Goal: Information Seeking & Learning: Learn about a topic

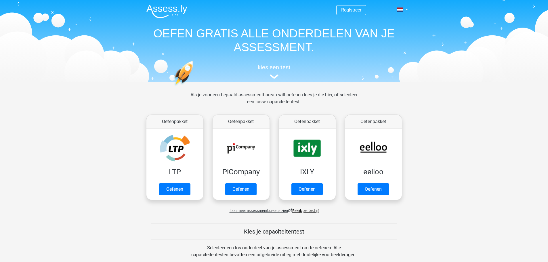
scroll to position [29, 0]
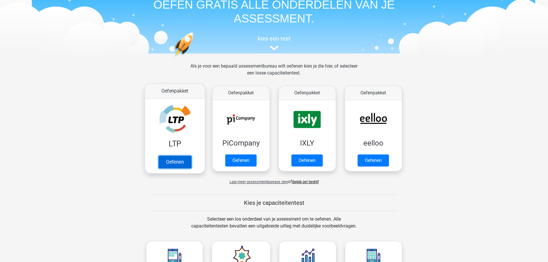
click at [175, 156] on link "Oefenen" at bounding box center [174, 162] width 33 height 13
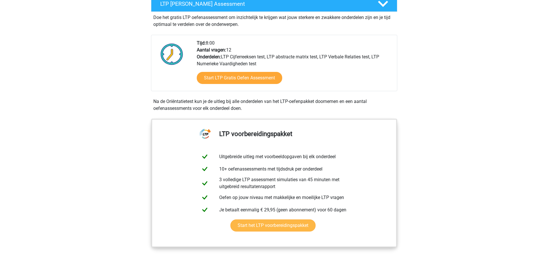
scroll to position [115, 0]
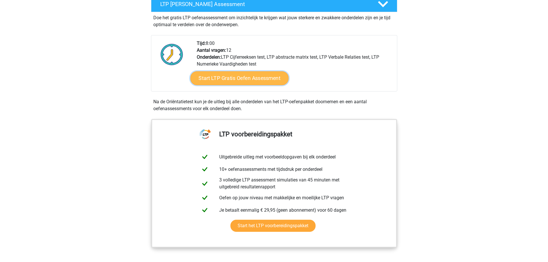
click at [234, 80] on link "Start LTP Gratis Oefen Assessment" at bounding box center [239, 78] width 98 height 14
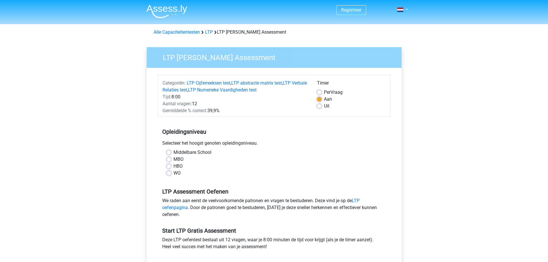
click at [173, 153] on label "Middelbare School" at bounding box center [192, 152] width 38 height 7
click at [168, 153] on input "Middelbare School" at bounding box center [169, 152] width 5 height 6
radio input "true"
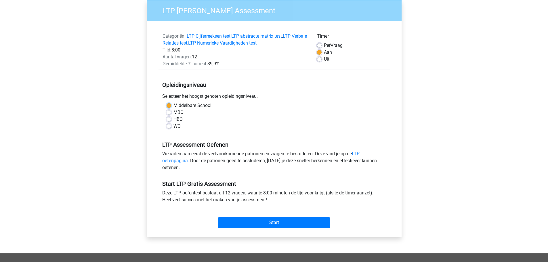
scroll to position [58, 0]
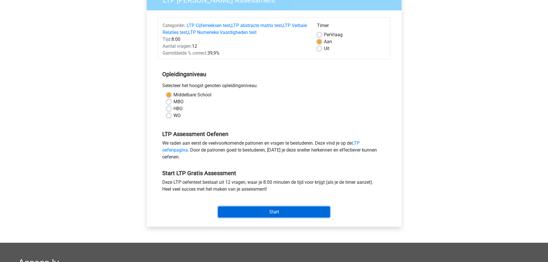
click at [267, 211] on input "Start" at bounding box center [274, 211] width 112 height 11
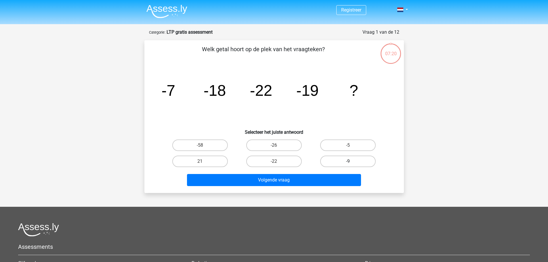
click at [339, 159] on label "-9" at bounding box center [348, 162] width 56 height 12
click at [348, 161] on input "-9" at bounding box center [350, 163] width 4 height 4
radio input "true"
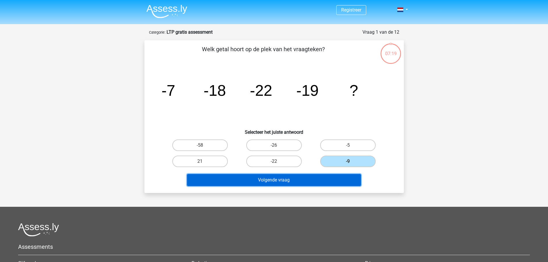
click at [298, 183] on button "Volgende vraag" at bounding box center [274, 180] width 174 height 12
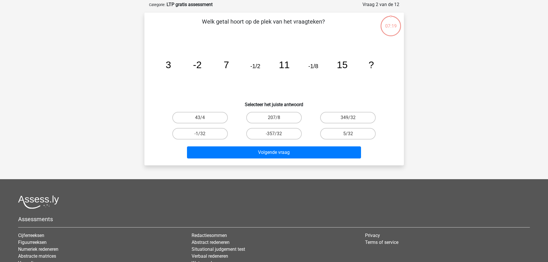
scroll to position [29, 0]
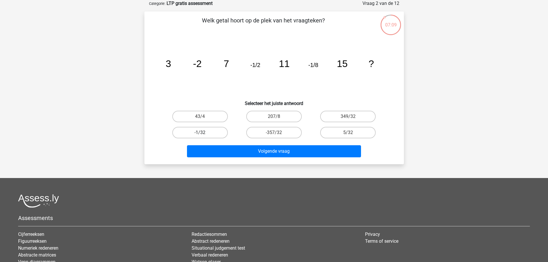
click at [208, 132] on label "-1/32" at bounding box center [200, 133] width 56 height 12
click at [204, 133] on input "-1/32" at bounding box center [202, 135] width 4 height 4
radio input "true"
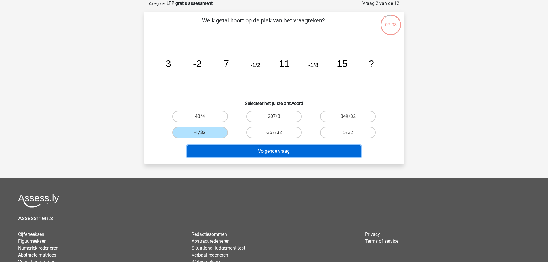
click at [263, 150] on button "Volgende vraag" at bounding box center [274, 151] width 174 height 12
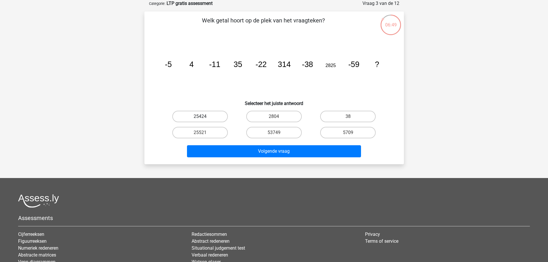
click at [209, 117] on label "25424" at bounding box center [200, 117] width 56 height 12
click at [204, 117] on input "25424" at bounding box center [202, 118] width 4 height 4
radio input "true"
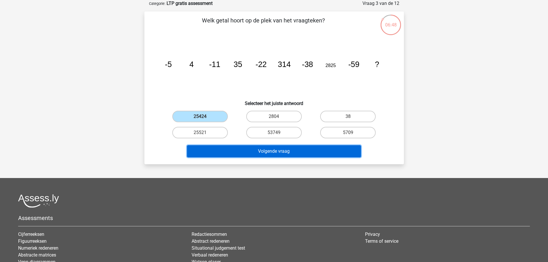
click at [266, 148] on button "Volgende vraag" at bounding box center [274, 151] width 174 height 12
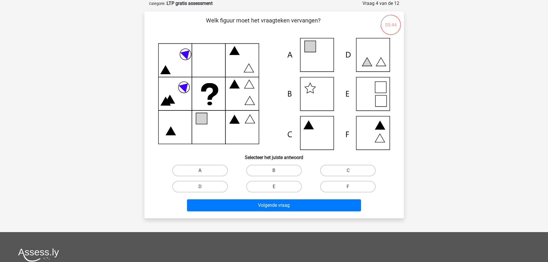
click at [211, 167] on label "A" at bounding box center [200, 171] width 56 height 12
click at [204, 171] on input "A" at bounding box center [202, 173] width 4 height 4
radio input "true"
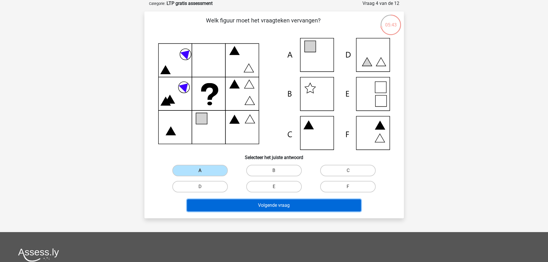
click at [259, 200] on button "Volgende vraag" at bounding box center [274, 205] width 174 height 12
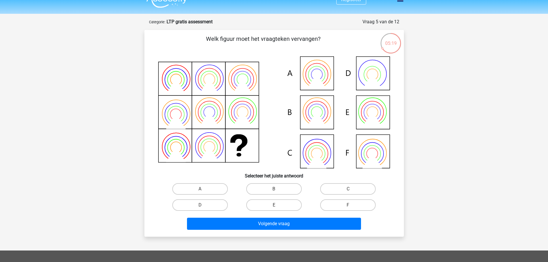
scroll to position [0, 0]
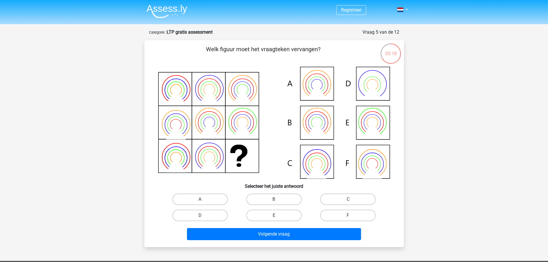
click at [327, 117] on icon at bounding box center [274, 123] width 232 height 112
click at [277, 199] on input "B" at bounding box center [276, 201] width 4 height 4
radio input "true"
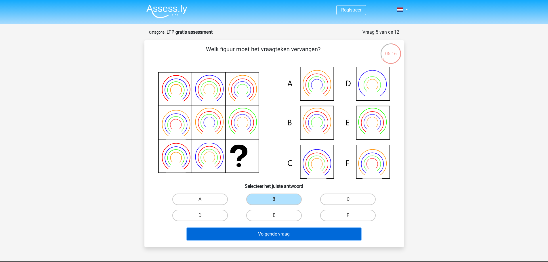
click at [275, 234] on button "Volgende vraag" at bounding box center [274, 234] width 174 height 12
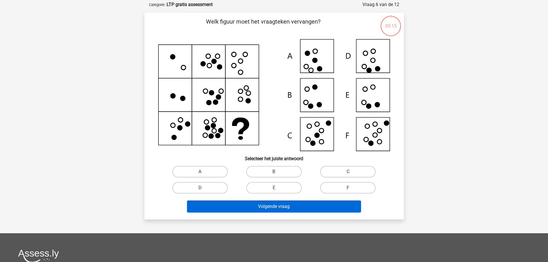
scroll to position [29, 0]
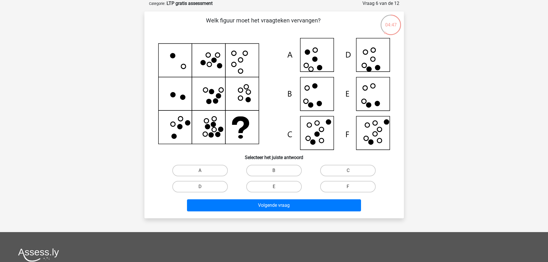
click at [377, 135] on icon at bounding box center [374, 134] width 5 height 5
click at [343, 185] on label "F" at bounding box center [348, 187] width 56 height 12
click at [348, 187] on input "F" at bounding box center [350, 189] width 4 height 4
radio input "true"
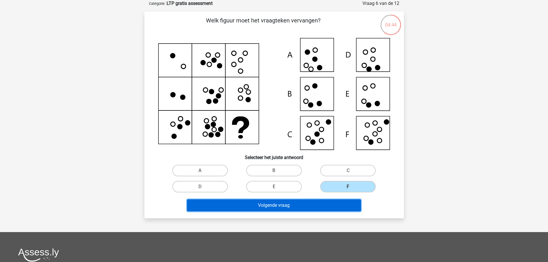
click at [298, 202] on button "Volgende vraag" at bounding box center [274, 205] width 174 height 12
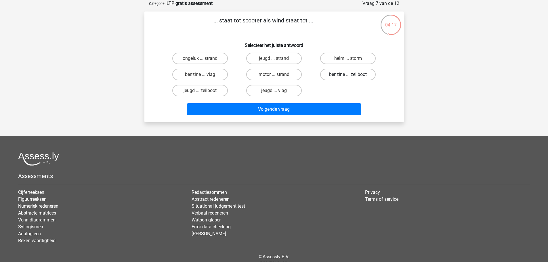
click at [339, 77] on label "benzine ... zeilboot" at bounding box center [348, 75] width 56 height 12
click at [348, 77] on input "benzine ... zeilboot" at bounding box center [350, 76] width 4 height 4
radio input "true"
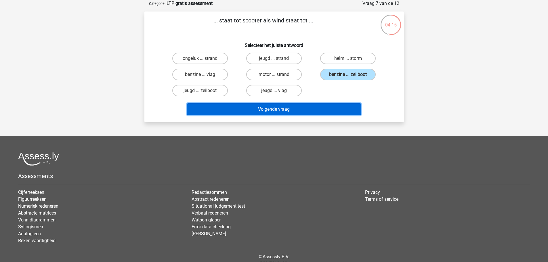
click at [276, 109] on button "Volgende vraag" at bounding box center [274, 109] width 174 height 12
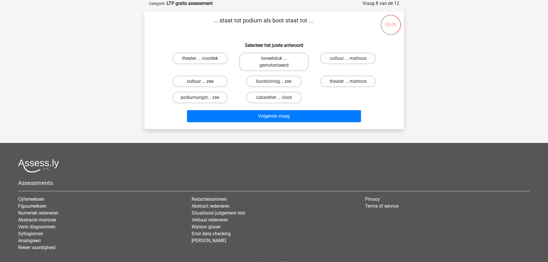
click at [216, 79] on label "cultuur ... zee" at bounding box center [200, 82] width 56 height 12
click at [204, 81] on input "cultuur ... zee" at bounding box center [202, 83] width 4 height 4
radio input "true"
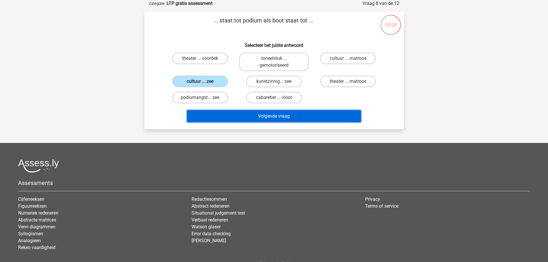
click at [279, 115] on button "Volgende vraag" at bounding box center [274, 116] width 174 height 12
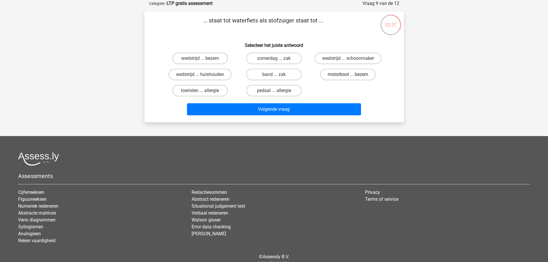
click at [339, 72] on label "motorboot ... bezem" at bounding box center [348, 75] width 56 height 12
click at [348, 74] on input "motorboot ... bezem" at bounding box center [350, 76] width 4 height 4
radio input "true"
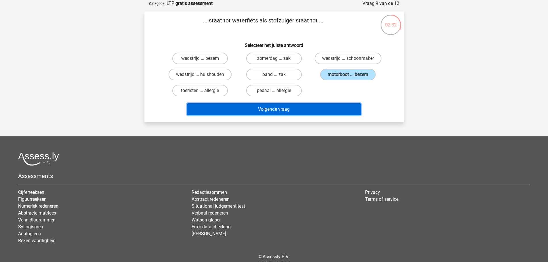
click at [265, 106] on button "Volgende vraag" at bounding box center [274, 109] width 174 height 12
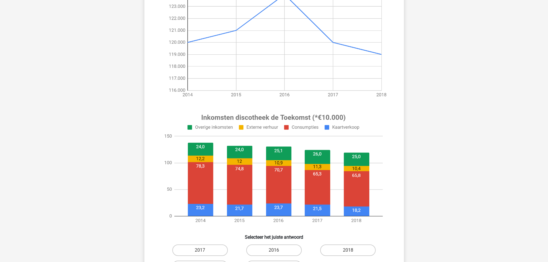
scroll to position [173, 0]
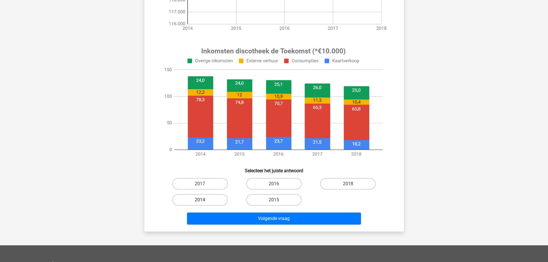
click at [205, 196] on label "2014" at bounding box center [200, 200] width 56 height 12
click at [204, 200] on input "2014" at bounding box center [202, 202] width 4 height 4
radio input "true"
click at [345, 187] on label "2018" at bounding box center [348, 184] width 56 height 12
click at [348, 187] on input "2018" at bounding box center [350, 186] width 4 height 4
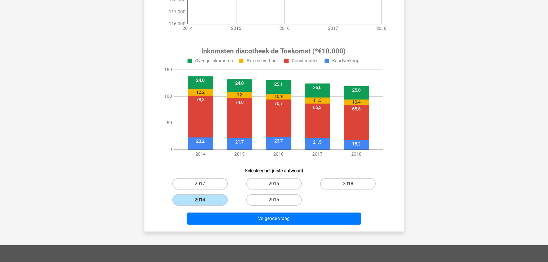
radio input "true"
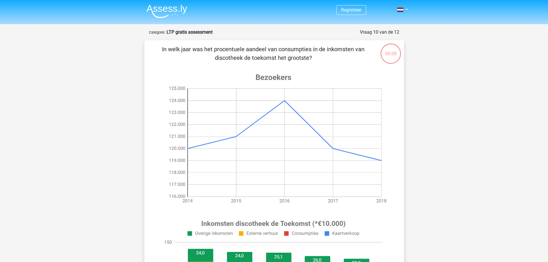
scroll to position [173, 0]
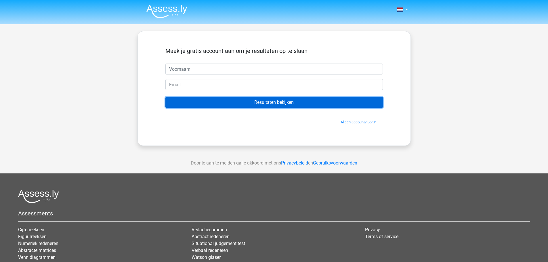
click at [302, 102] on input "Resultaten bekijken" at bounding box center [273, 102] width 217 height 11
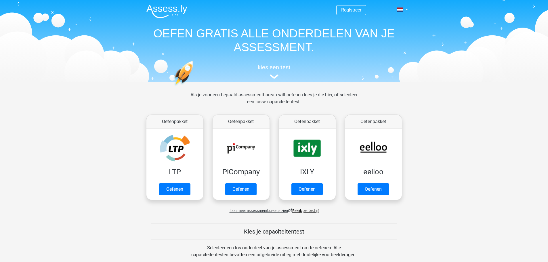
scroll to position [223, 0]
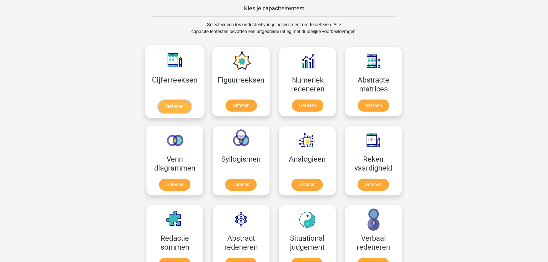
click at [170, 100] on link "Oefenen" at bounding box center [174, 106] width 33 height 13
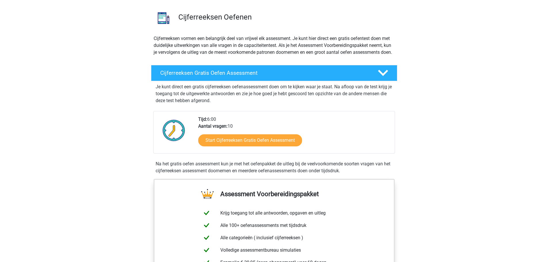
scroll to position [115, 0]
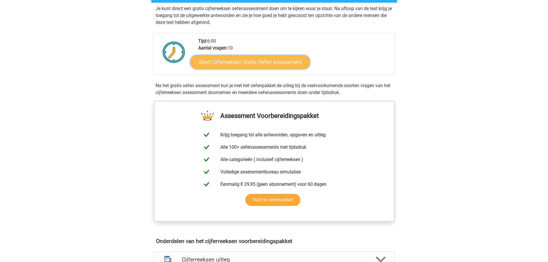
click at [247, 69] on link "Start Cijferreeksen Gratis Oefen Assessment" at bounding box center [249, 62] width 119 height 14
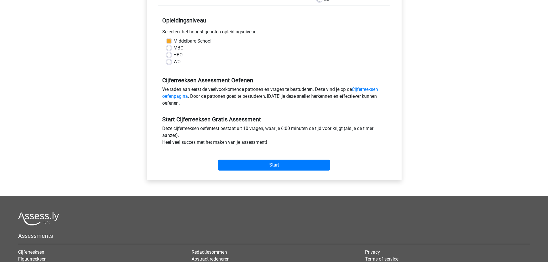
scroll to position [106, 0]
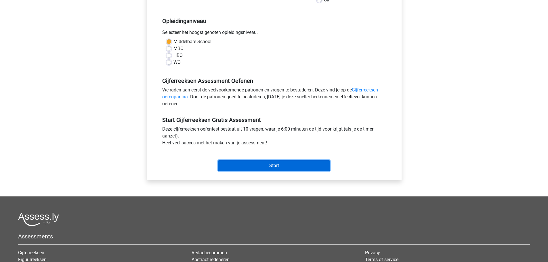
click at [242, 167] on input "Start" at bounding box center [274, 165] width 112 height 11
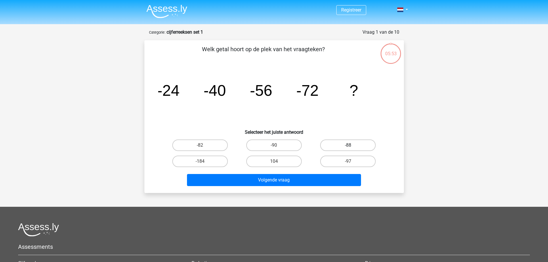
click at [346, 147] on label "-88" at bounding box center [348, 145] width 56 height 12
click at [348, 147] on input "-88" at bounding box center [350, 147] width 4 height 4
radio input "true"
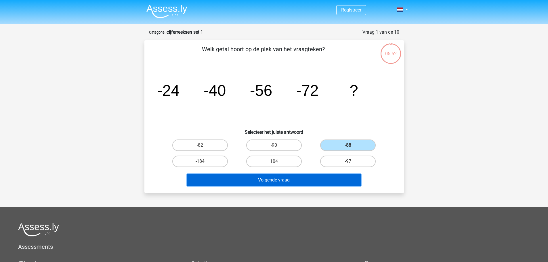
click at [271, 180] on button "Volgende vraag" at bounding box center [274, 180] width 174 height 12
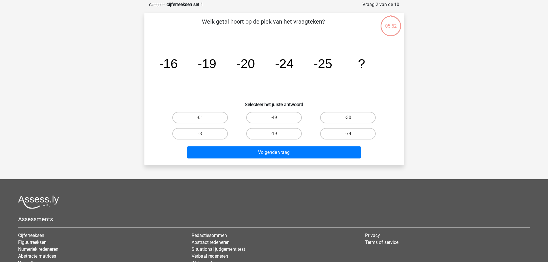
scroll to position [29, 0]
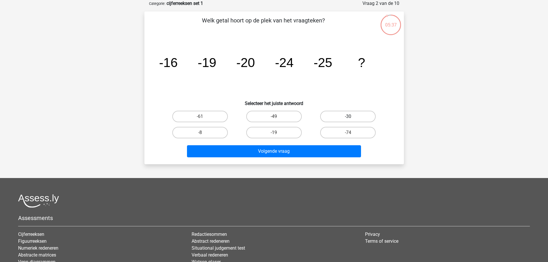
click at [346, 115] on label "-30" at bounding box center [348, 117] width 56 height 12
click at [348, 116] on input "-30" at bounding box center [350, 118] width 4 height 4
radio input "true"
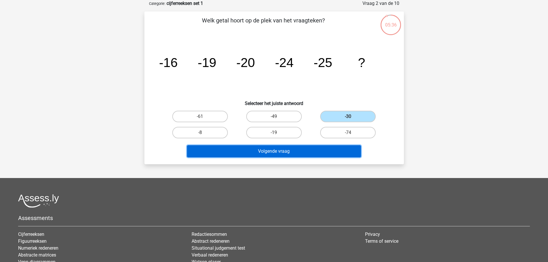
click at [290, 150] on button "Volgende vraag" at bounding box center [274, 151] width 174 height 12
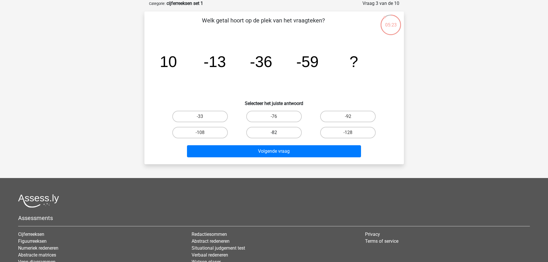
click at [288, 136] on label "-82" at bounding box center [274, 133] width 56 height 12
click at [278, 136] on input "-82" at bounding box center [276, 135] width 4 height 4
radio input "true"
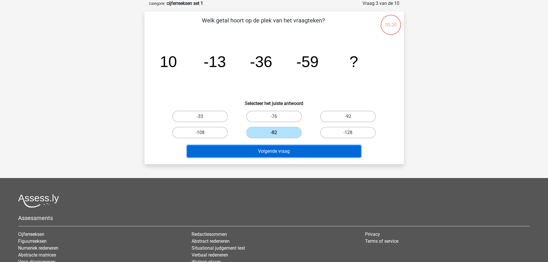
click at [280, 150] on button "Volgende vraag" at bounding box center [274, 151] width 174 height 12
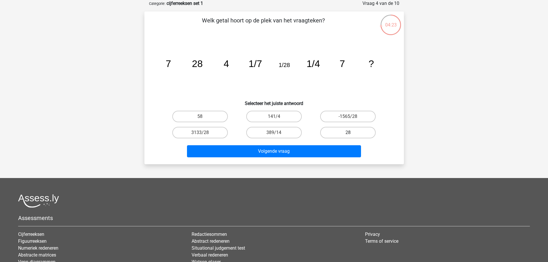
click at [348, 137] on label "28" at bounding box center [348, 133] width 56 height 12
click at [348, 136] on input "28" at bounding box center [350, 135] width 4 height 4
radio input "true"
click at [269, 161] on div "Welk getal hoort op de plek van het vraagteken? image/svg+xml 7 28 4 1/7 1/28 1…" at bounding box center [273, 88] width 259 height 153
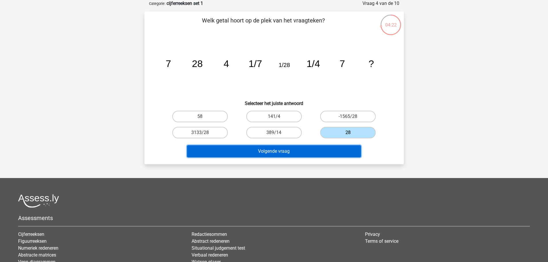
click at [273, 153] on button "Volgende vraag" at bounding box center [274, 151] width 174 height 12
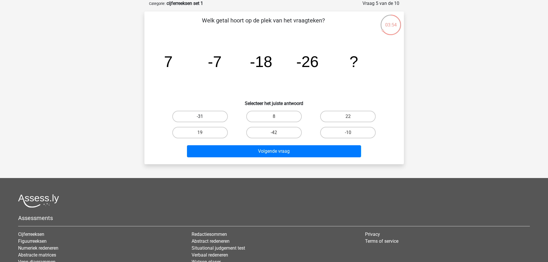
click at [216, 112] on label "-31" at bounding box center [200, 117] width 56 height 12
click at [204, 116] on input "-31" at bounding box center [202, 118] width 4 height 4
radio input "true"
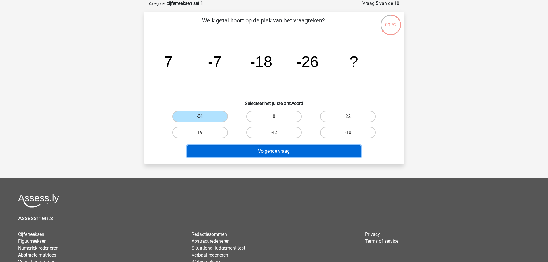
click at [286, 149] on button "Volgende vraag" at bounding box center [274, 151] width 174 height 12
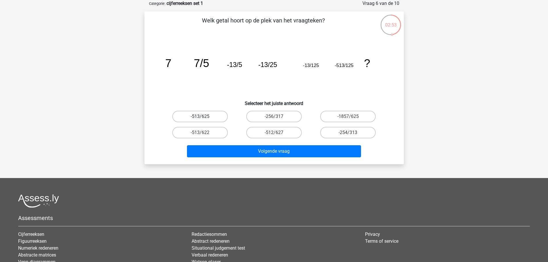
click at [214, 115] on label "-513/625" at bounding box center [200, 117] width 56 height 12
click at [204, 116] on input "-513/625" at bounding box center [202, 118] width 4 height 4
radio input "true"
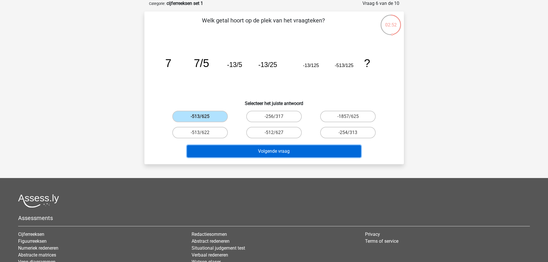
click at [275, 148] on button "Volgende vraag" at bounding box center [274, 151] width 174 height 12
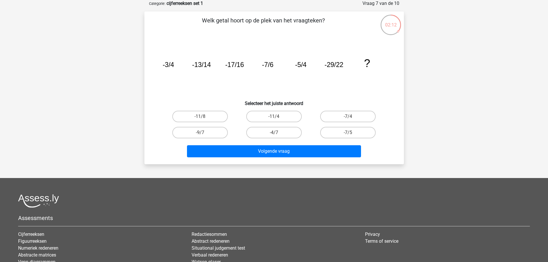
click at [275, 117] on input "-11/4" at bounding box center [276, 118] width 4 height 4
radio input "true"
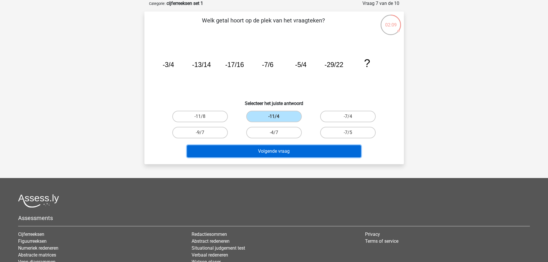
click at [277, 152] on button "Volgende vraag" at bounding box center [274, 151] width 174 height 12
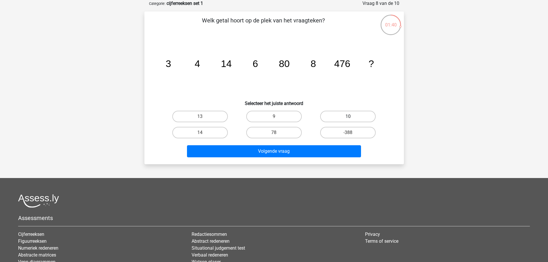
click at [333, 118] on label "10" at bounding box center [348, 117] width 56 height 12
click at [348, 118] on input "10" at bounding box center [350, 118] width 4 height 4
radio input "true"
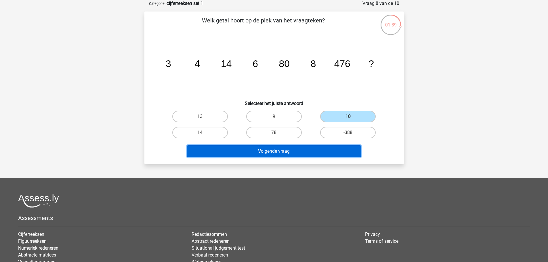
click at [279, 150] on button "Volgende vraag" at bounding box center [274, 151] width 174 height 12
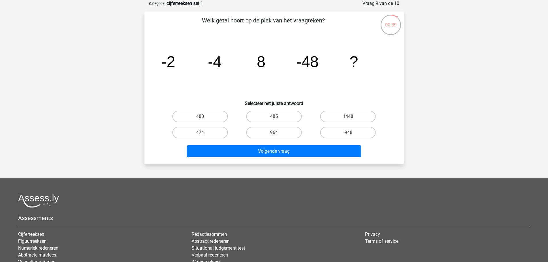
click at [202, 133] on input "474" at bounding box center [202, 135] width 4 height 4
radio input "true"
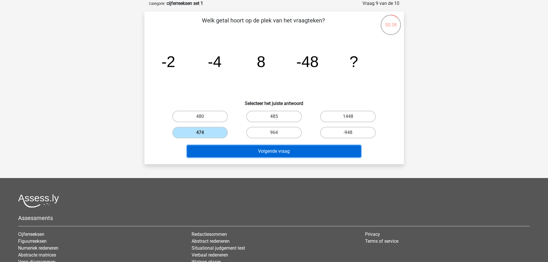
click at [284, 154] on button "Volgende vraag" at bounding box center [274, 151] width 174 height 12
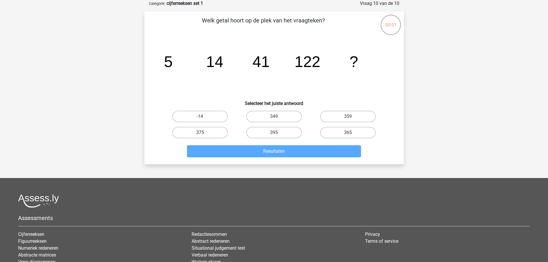
click at [212, 134] on label "375" at bounding box center [200, 133] width 56 height 12
click at [204, 134] on input "375" at bounding box center [202, 135] width 4 height 4
radio input "true"
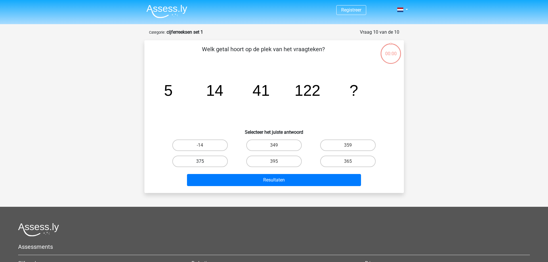
scroll to position [29, 0]
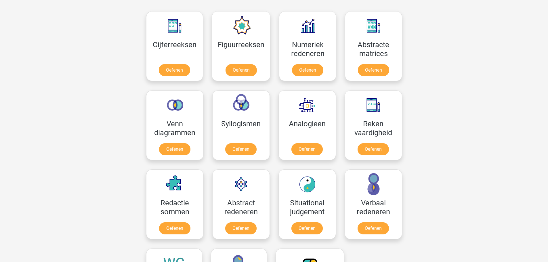
scroll to position [259, 0]
